Goal: Check status: Check status

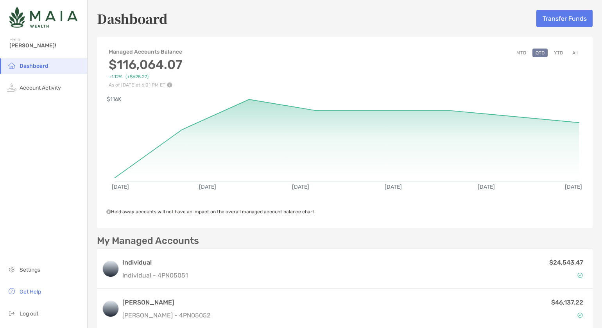
click at [561, 46] on div "Managed Accounts Balance $116,064.07 +1.12% (+$625.27) As of [DATE] 6:01 PM ET …" at bounding box center [345, 64] width 496 height 47
click at [560, 49] on button "YTD" at bounding box center [558, 52] width 15 height 9
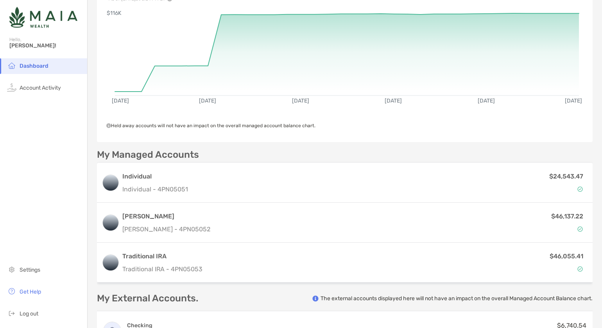
scroll to position [92, 0]
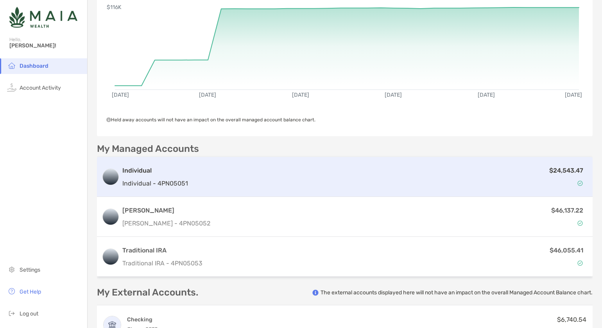
click at [375, 187] on div "$24,543.47" at bounding box center [389, 176] width 397 height 23
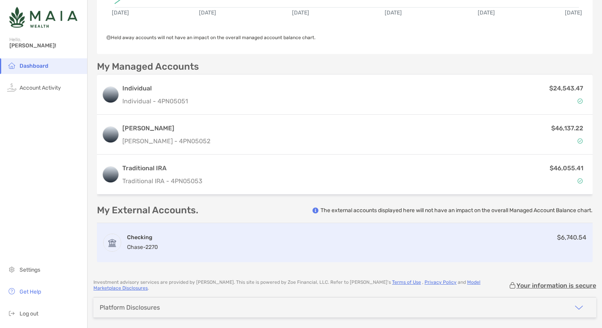
scroll to position [175, 0]
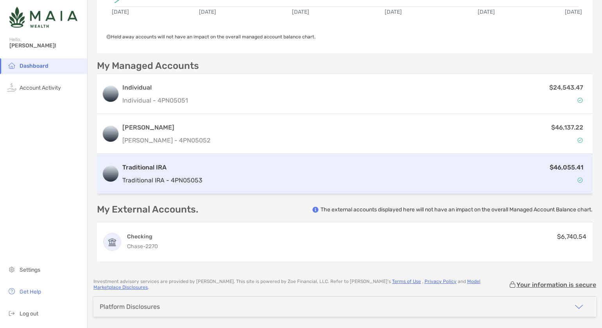
click at [310, 176] on div "$46,055.41" at bounding box center [397, 173] width 382 height 23
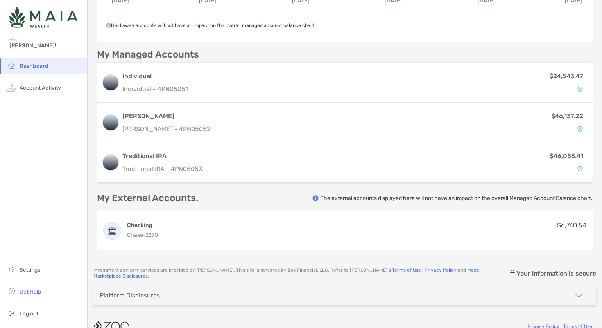
scroll to position [196, 0]
